Goal: Information Seeking & Learning: Learn about a topic

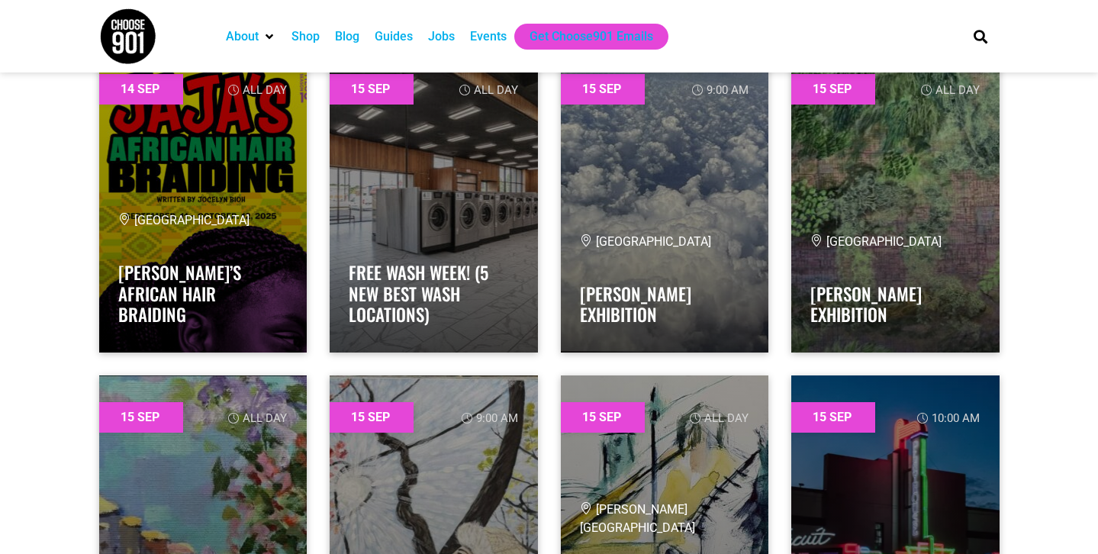
scroll to position [15330, 0]
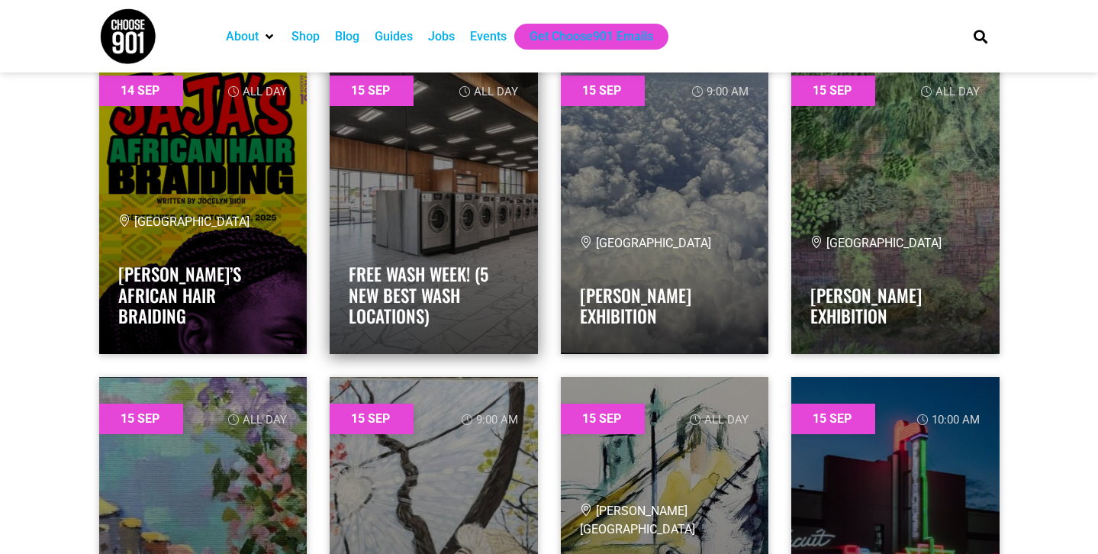
click at [515, 288] on h4 "Free Wash Week! (5 New Best Wash Locations)" at bounding box center [434, 291] width 170 height 73
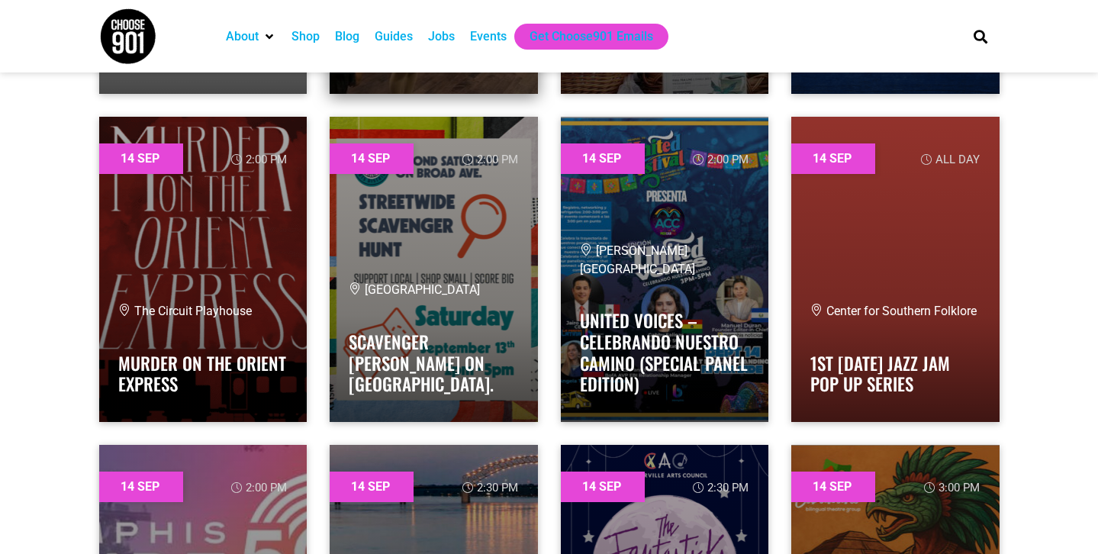
scroll to position [14283, 0]
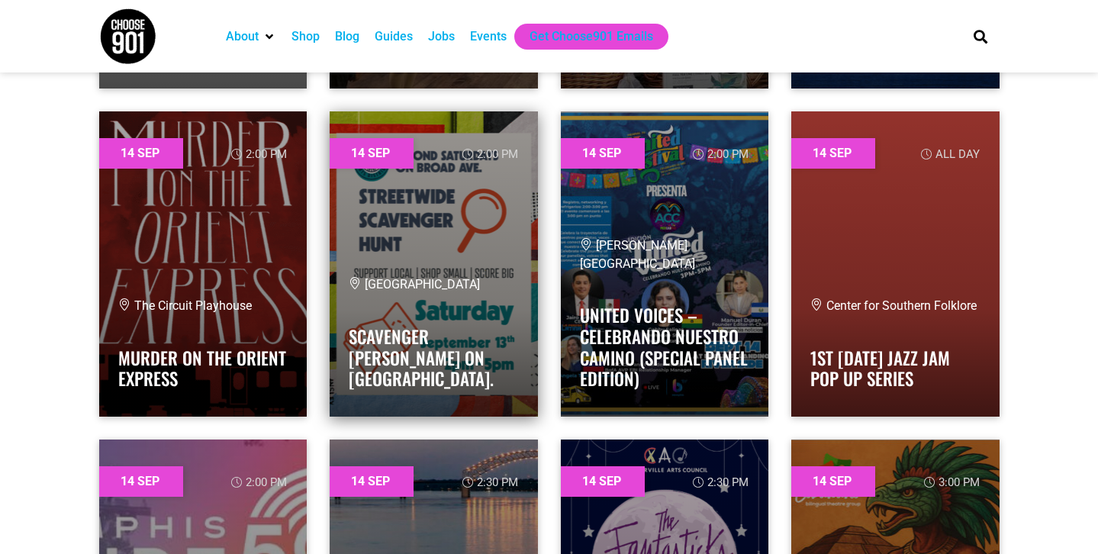
click at [437, 327] on div "Broad Avenue Arts District Scavenger Hunt on Broad Ave." at bounding box center [434, 336] width 170 height 121
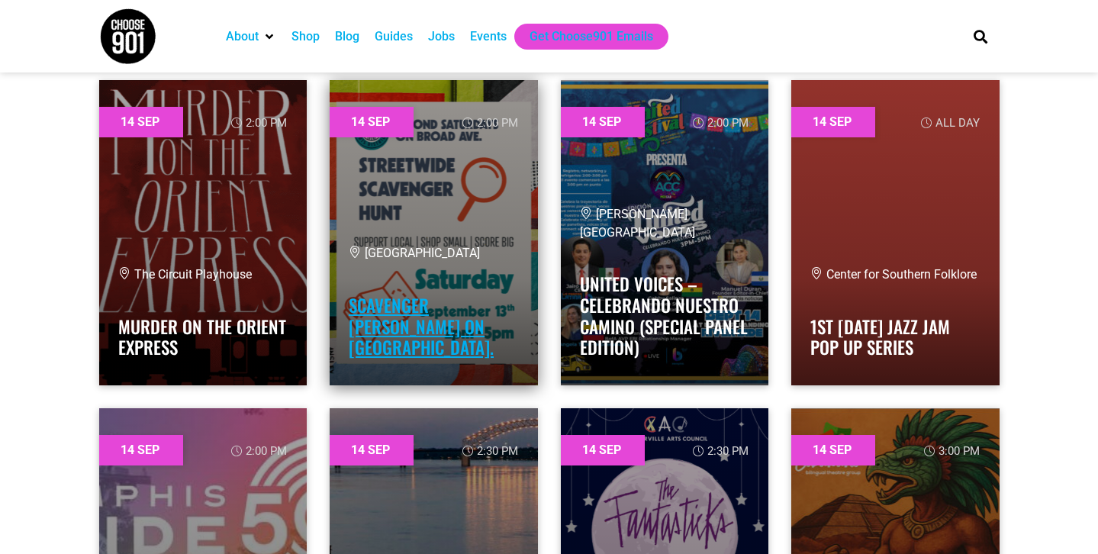
scroll to position [14319, 0]
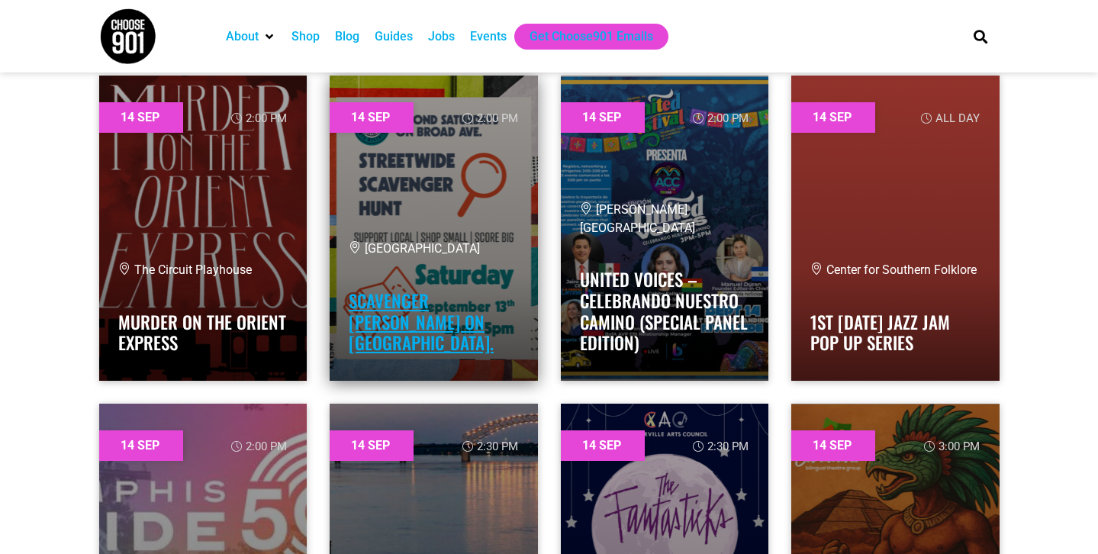
click at [411, 327] on link "Scavenger Hunt on Broad Ave." at bounding box center [421, 322] width 145 height 68
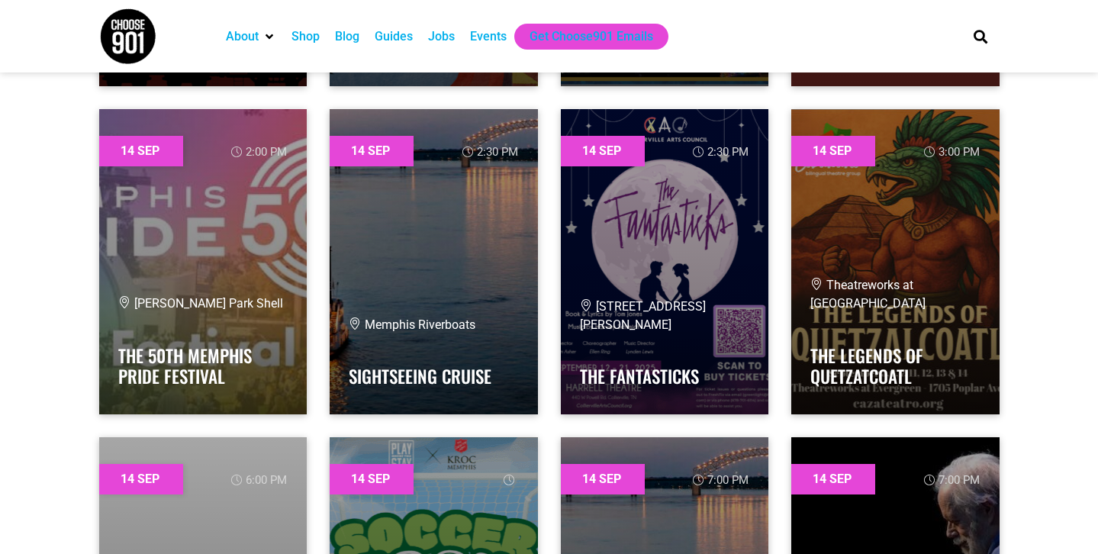
scroll to position [14617, 0]
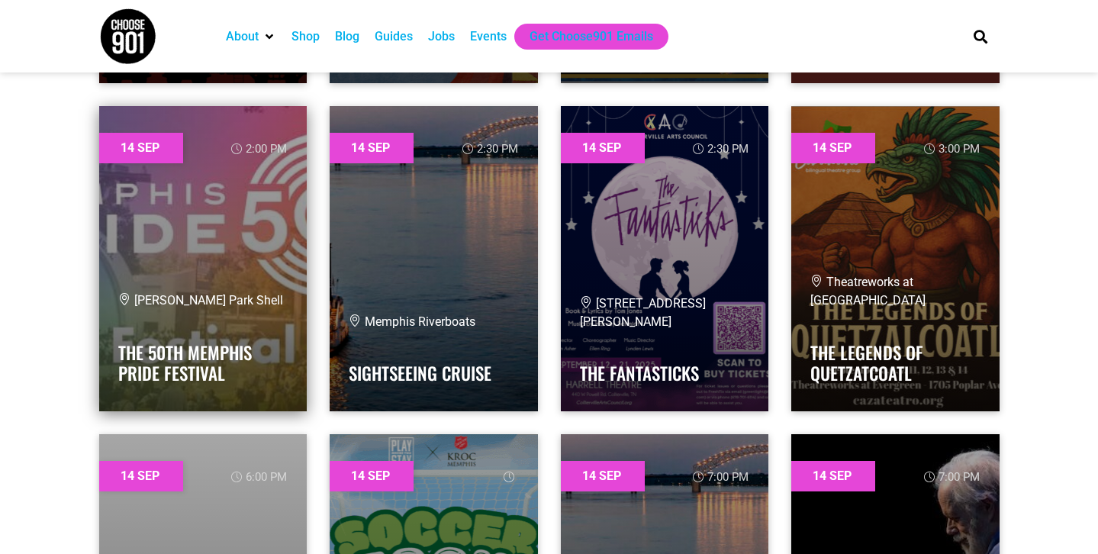
click at [267, 324] on div "Overton Park Shell The 50th Memphis Pride Festival" at bounding box center [203, 342] width 170 height 101
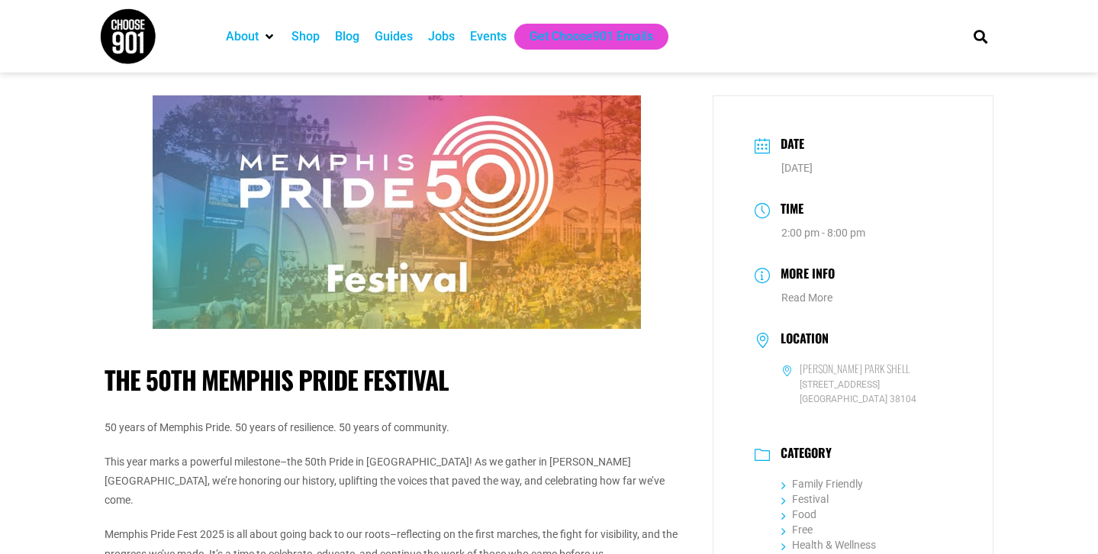
drag, startPoint x: 453, startPoint y: 218, endPoint x: 638, endPoint y: 1, distance: 284.8
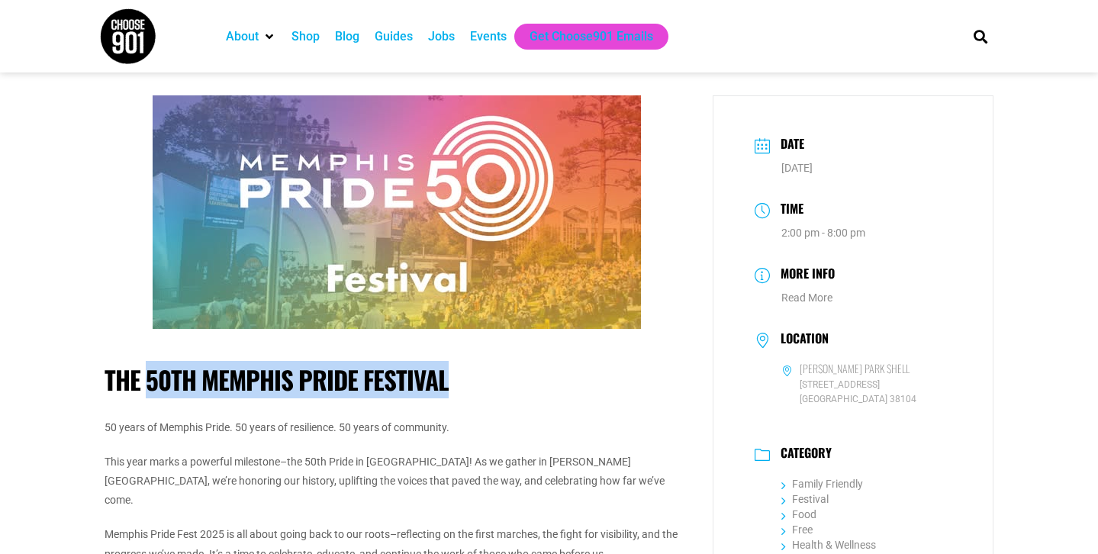
drag, startPoint x: 143, startPoint y: 379, endPoint x: 465, endPoint y: 385, distance: 321.4
click at [465, 385] on h1 "The 50th Memphis Pride Festival" at bounding box center [397, 380] width 585 height 31
